Goal: Browse casually

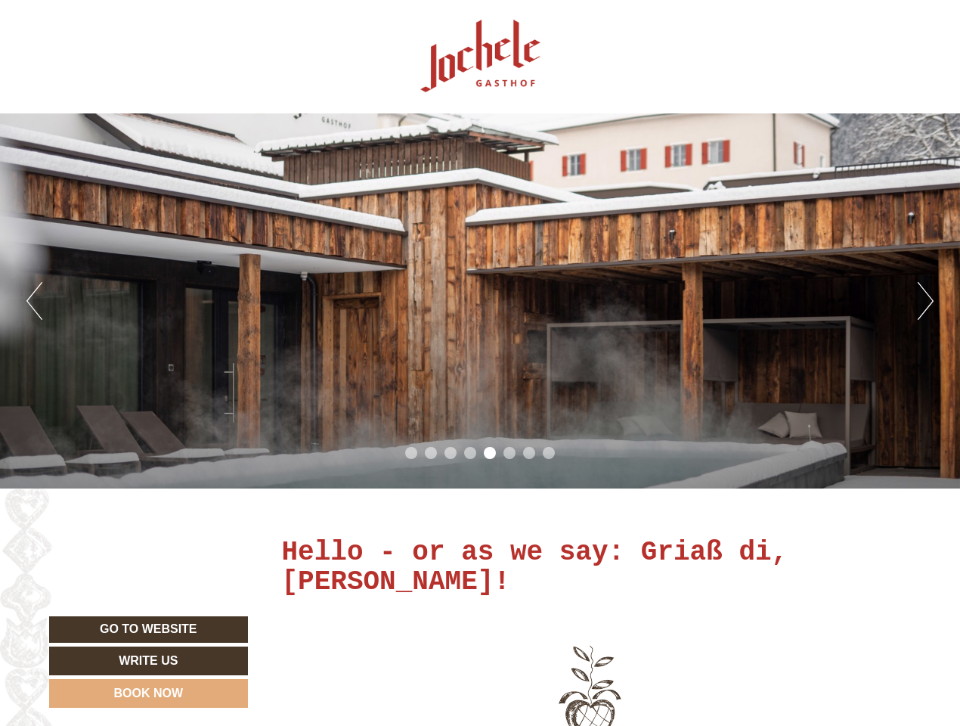
click at [480, 363] on div "Previous Next 1 2 3 4 5 6 7 8" at bounding box center [480, 300] width 960 height 375
click at [34, 301] on button "Previous" at bounding box center [34, 301] width 16 height 38
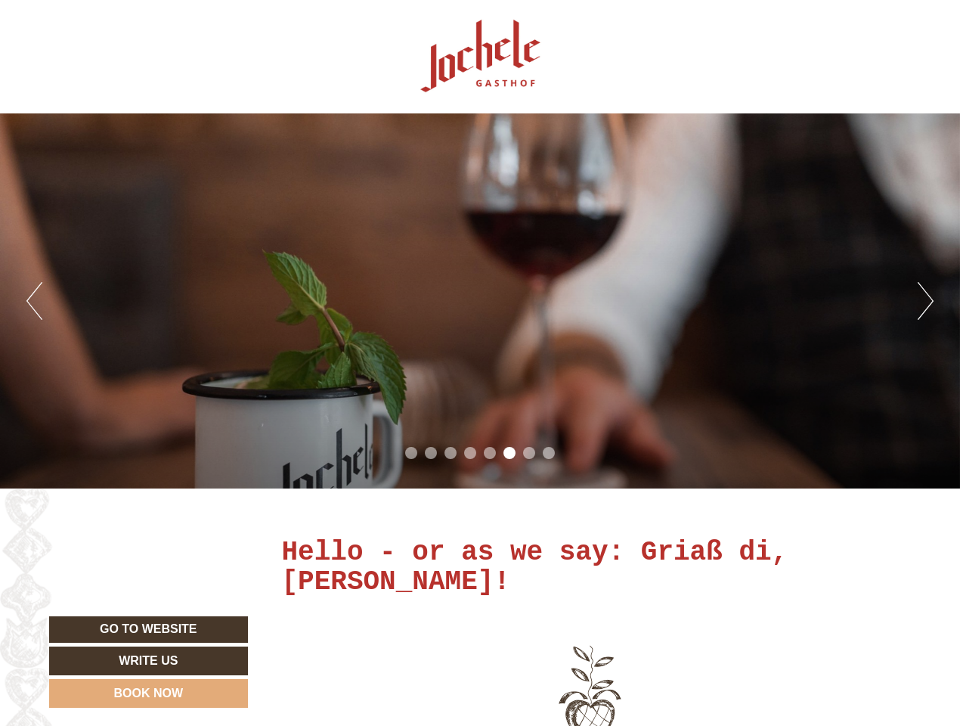
click at [480, 301] on div "Previous Next 1 2 3 4 5 6 7 8" at bounding box center [480, 300] width 960 height 375
click at [926, 301] on button "Next" at bounding box center [926, 301] width 16 height 38
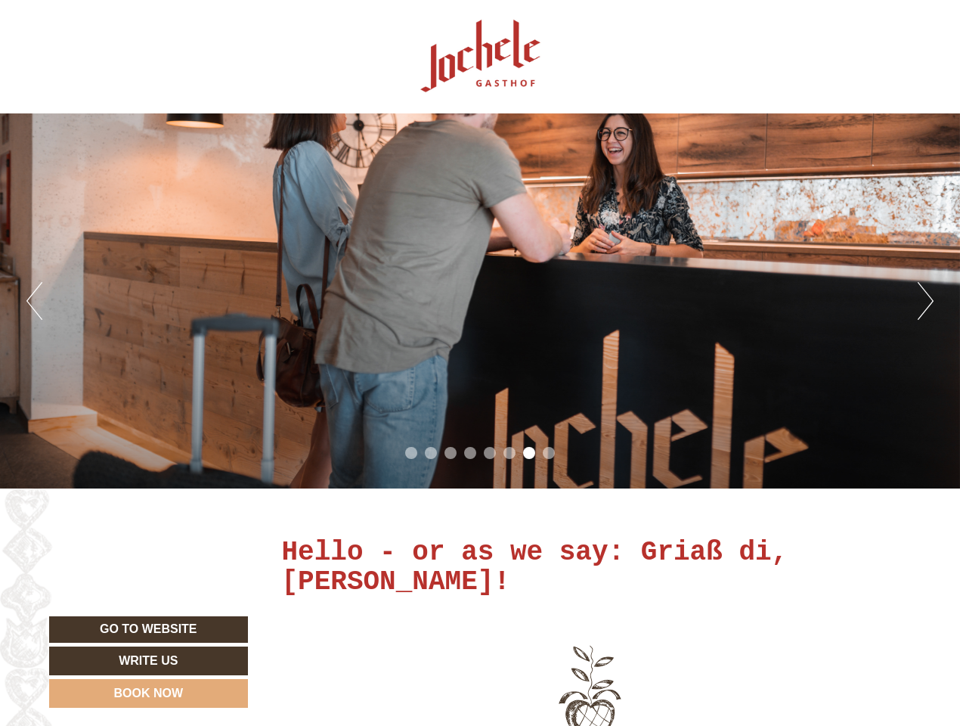
click at [411, 453] on li "1" at bounding box center [411, 453] width 12 height 12
click at [431, 453] on li "2" at bounding box center [431, 453] width 12 height 12
click at [451, 453] on li "3" at bounding box center [451, 453] width 12 height 12
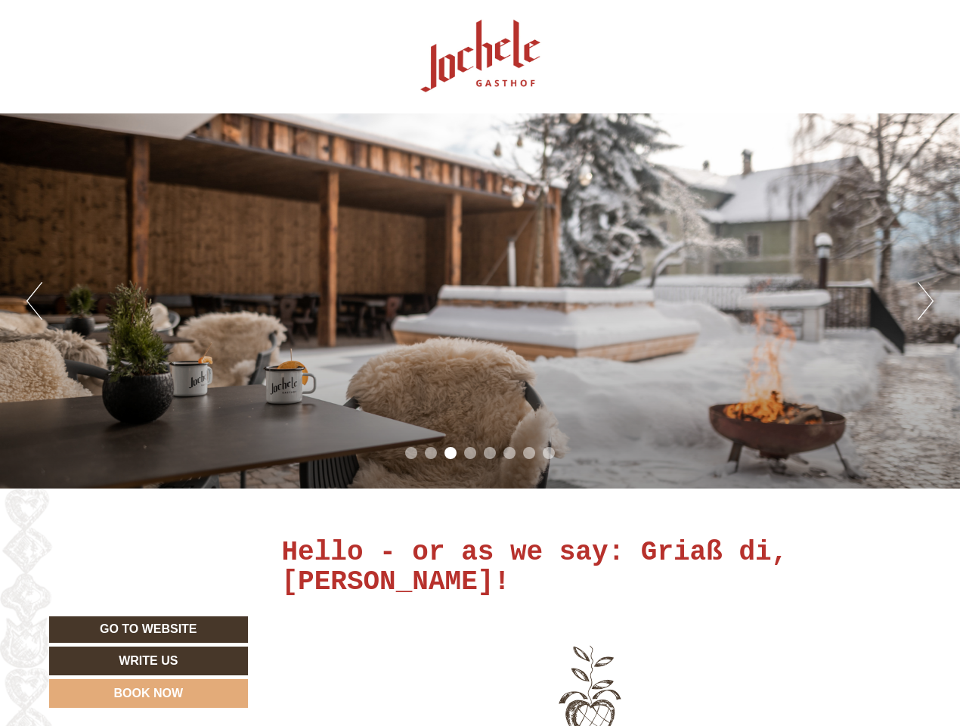
click at [470, 453] on li "4" at bounding box center [470, 453] width 12 height 12
click at [490, 453] on li "5" at bounding box center [490, 453] width 12 height 12
click at [510, 453] on li "6" at bounding box center [510, 453] width 12 height 12
